Goal: Information Seeking & Learning: Learn about a topic

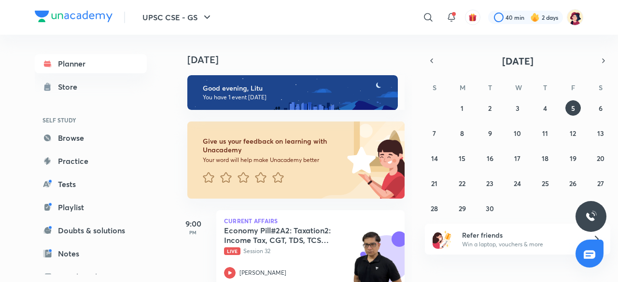
scroll to position [21, 0]
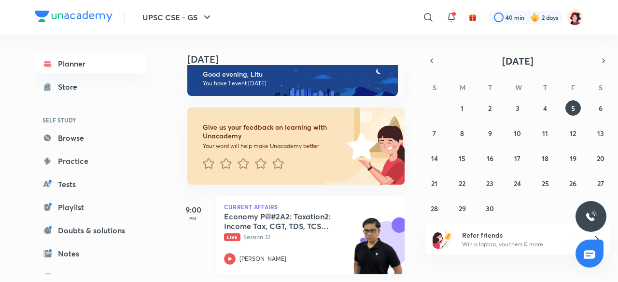
click at [244, 219] on h5 "Economy Pill#2A2: Taxation2: Income Tax, CGT, TDS, TCS etc" at bounding box center [284, 221] width 120 height 19
